Goal: Task Accomplishment & Management: Manage account settings

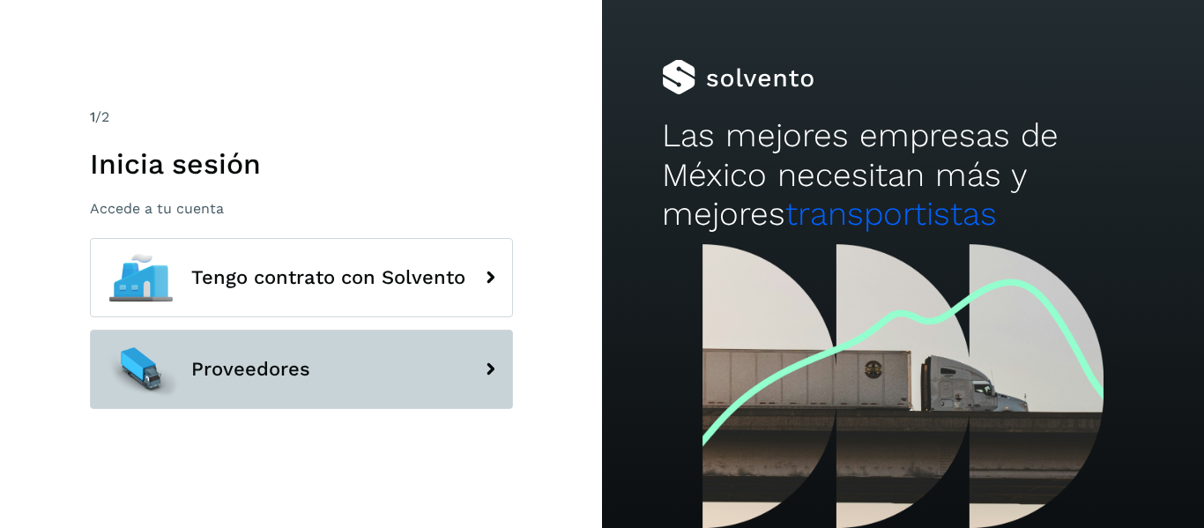
click at [386, 330] on button "Proveedores" at bounding box center [301, 369] width 423 height 79
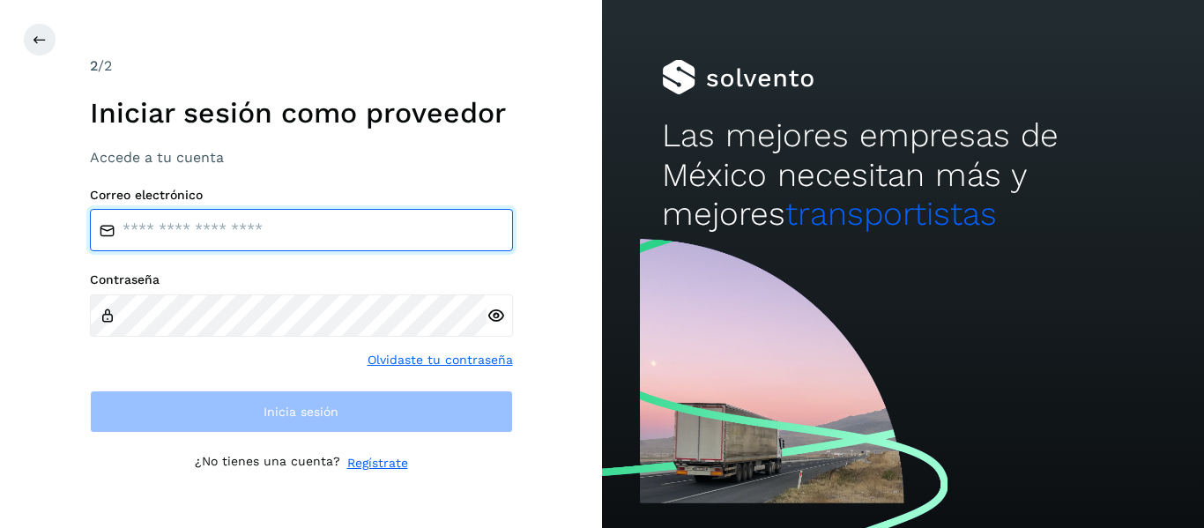
click at [182, 218] on input "email" at bounding box center [301, 230] width 423 height 42
type input "**********"
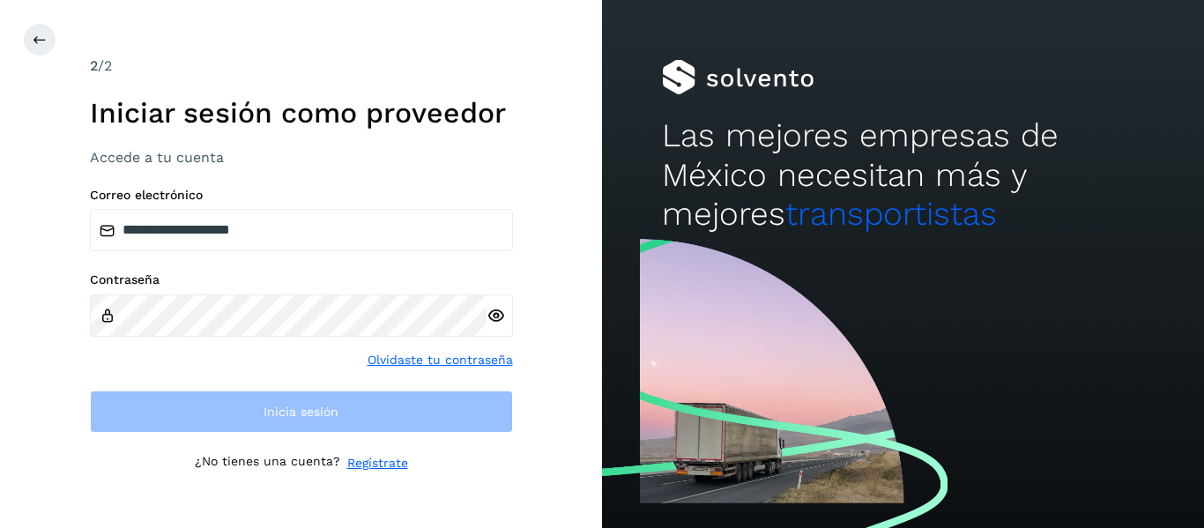
click at [491, 311] on icon at bounding box center [495, 316] width 19 height 19
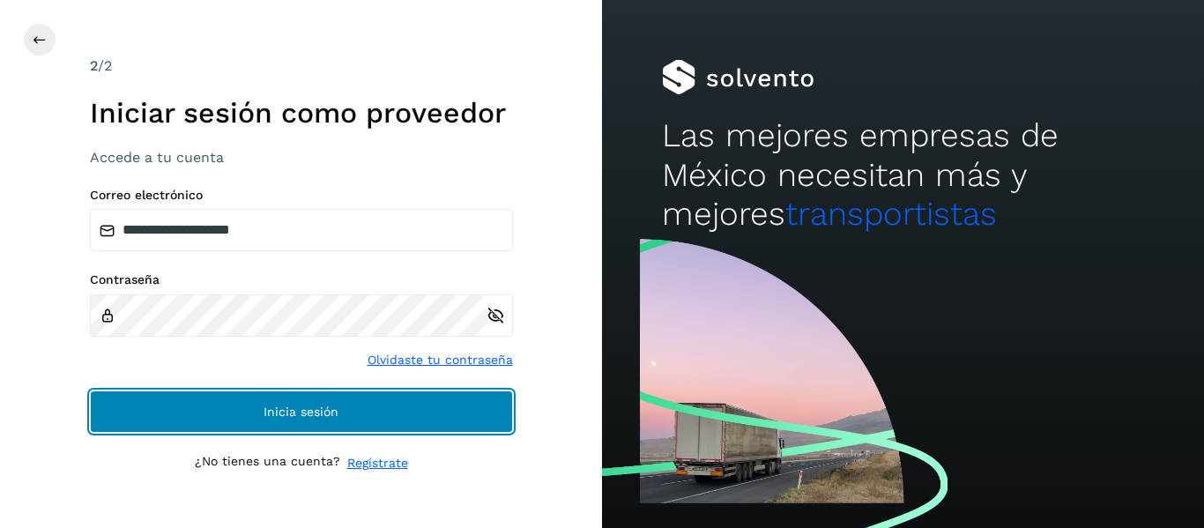
click at [245, 426] on button "Inicia sesión" at bounding box center [301, 411] width 423 height 42
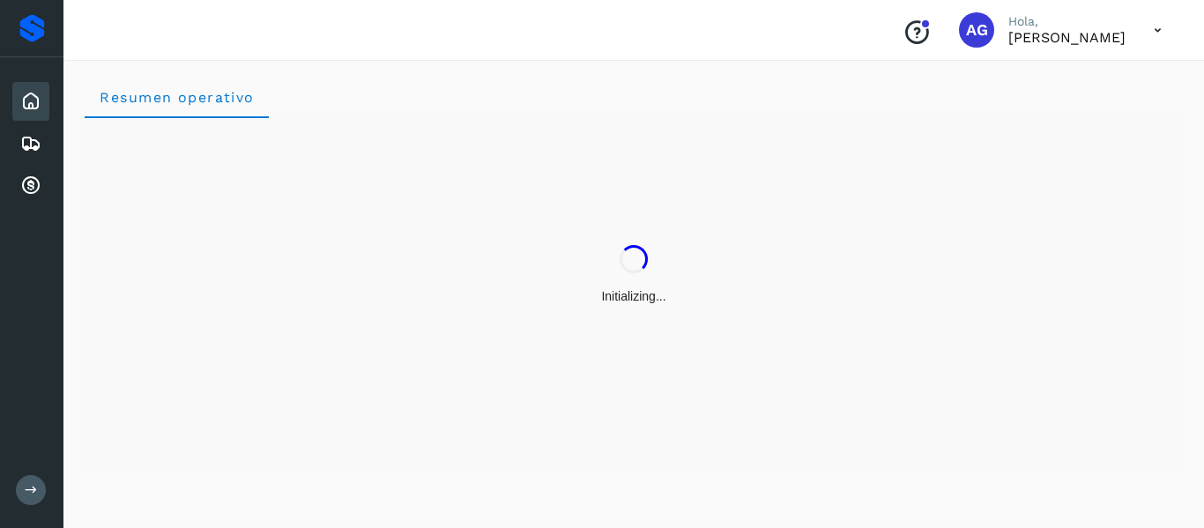
drag, startPoint x: 245, startPoint y: 426, endPoint x: 323, endPoint y: 331, distance: 122.7
click at [323, 331] on div "Initializing..." at bounding box center [634, 275] width 1098 height 314
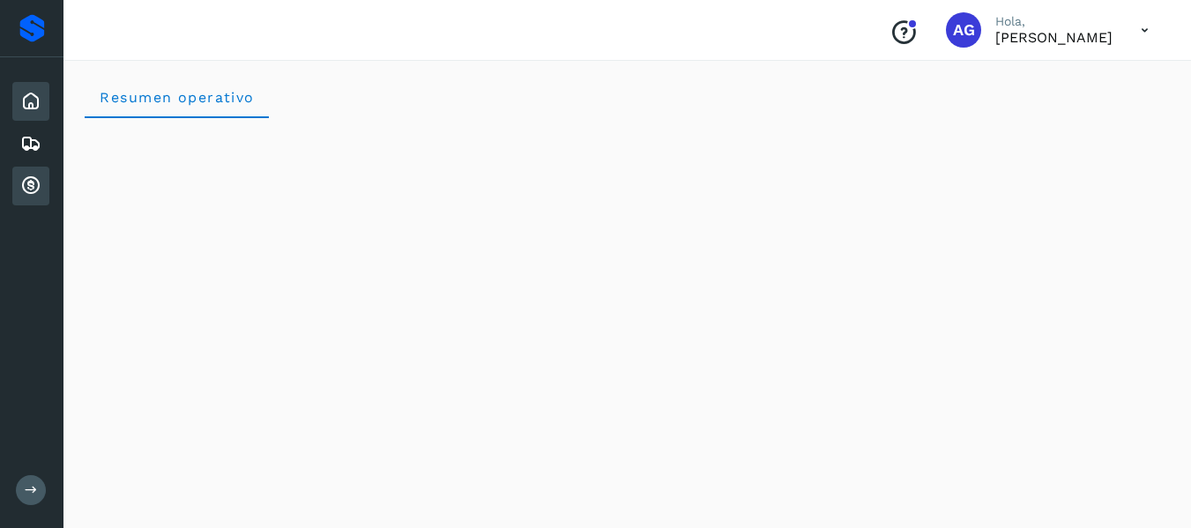
click at [29, 186] on icon at bounding box center [30, 185] width 21 height 21
